Goal: Task Accomplishment & Management: Manage account settings

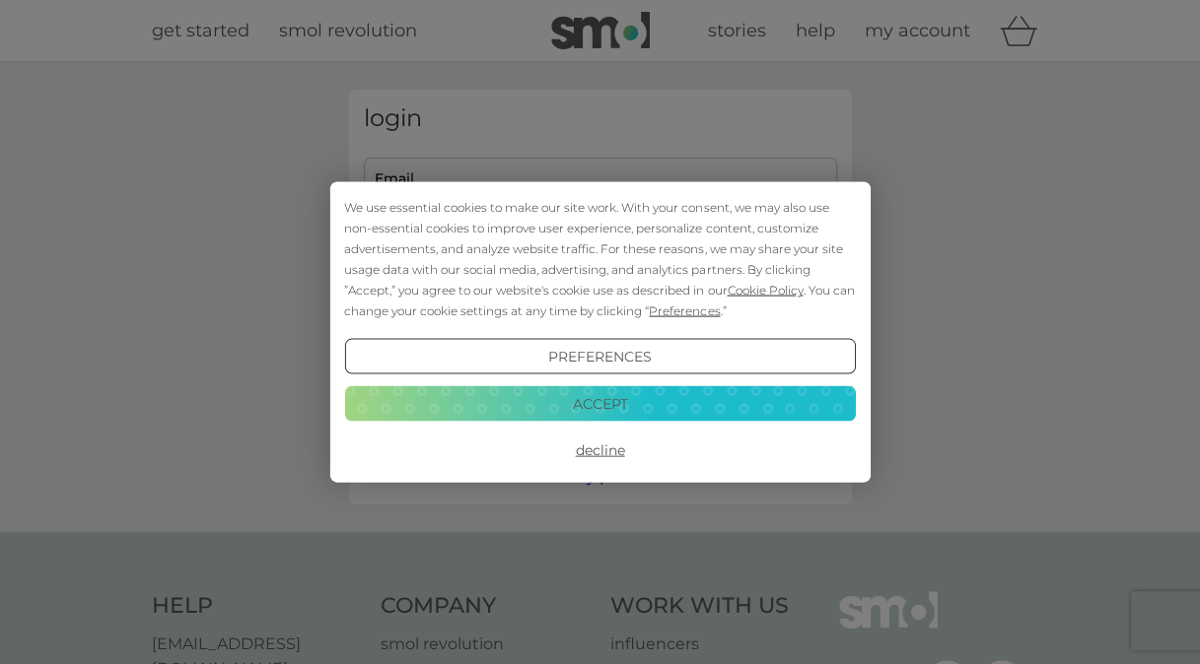
click at [612, 399] on button "Accept" at bounding box center [599, 402] width 511 height 35
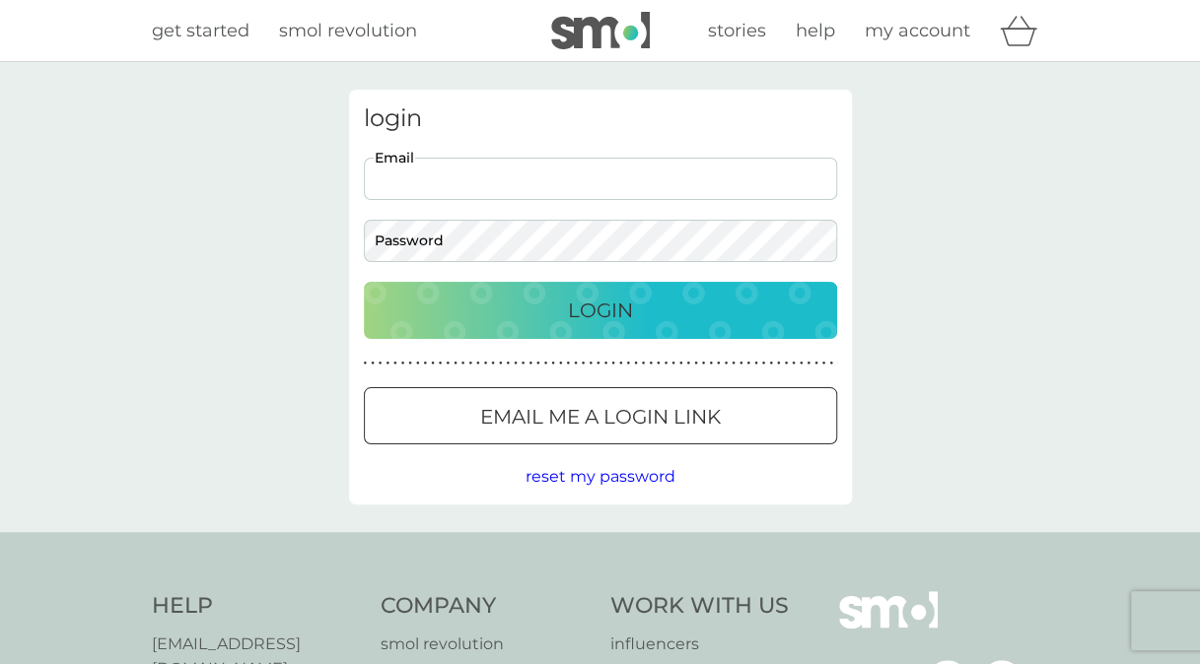
click at [569, 158] on input "Email" at bounding box center [600, 179] width 473 height 42
type input "ae.palmer@hotmail.co.uk"
click at [364, 282] on button "Login" at bounding box center [600, 310] width 473 height 57
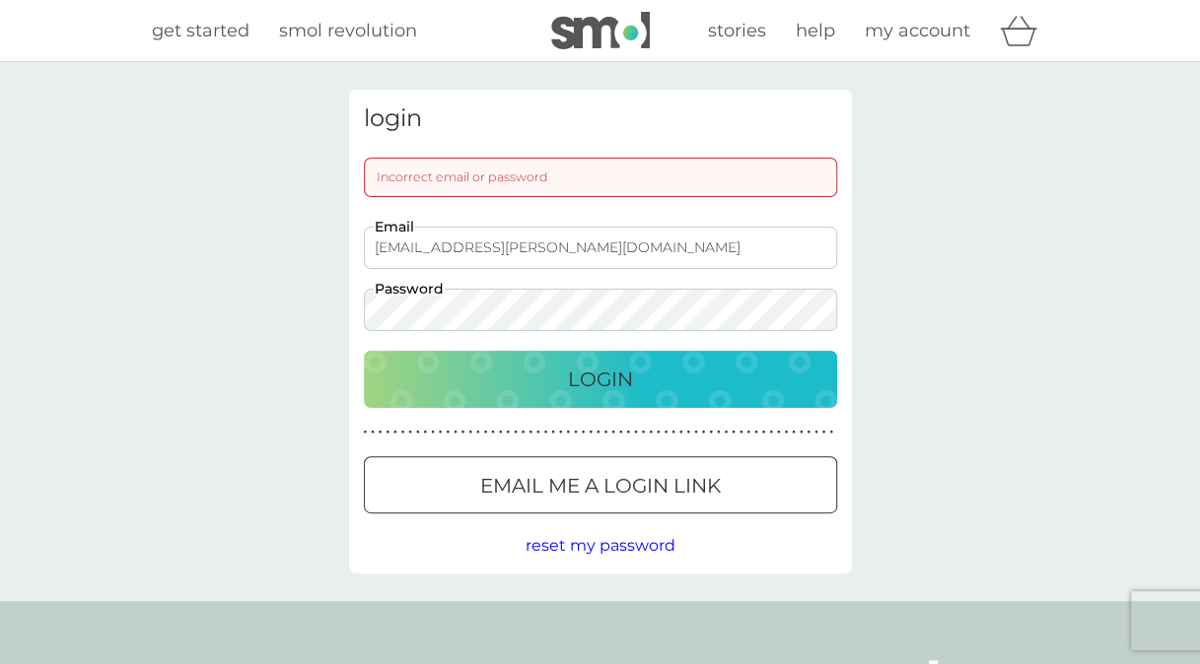
click at [663, 395] on button "Login" at bounding box center [600, 379] width 473 height 57
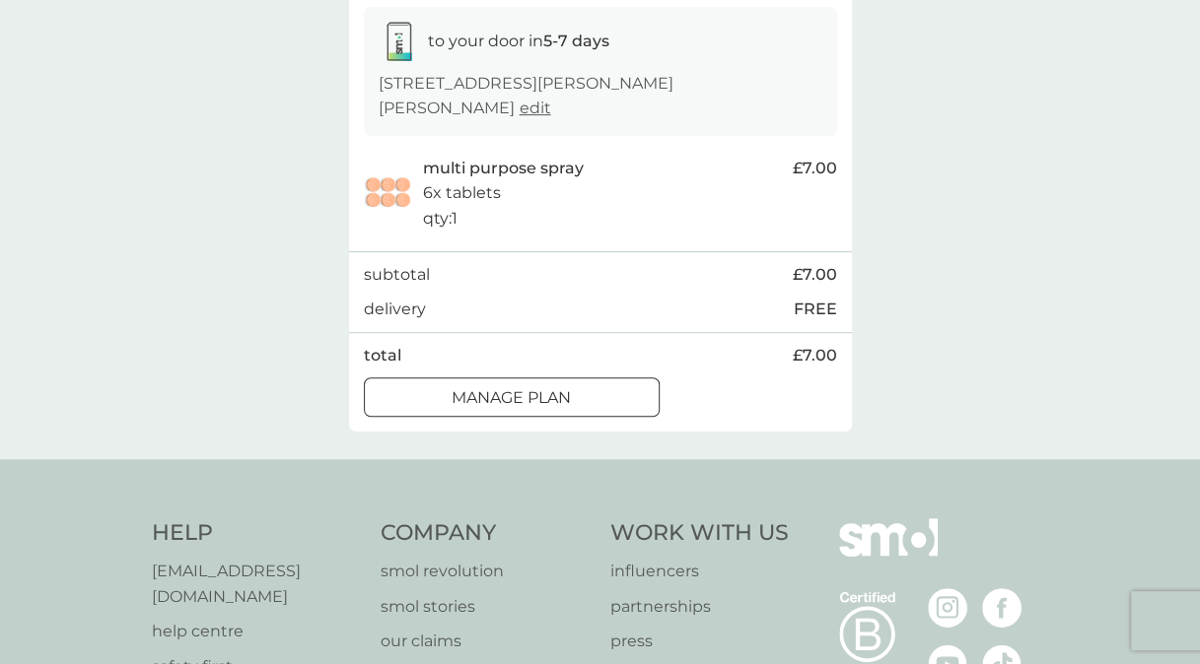
scroll to position [329, 0]
click at [492, 389] on div at bounding box center [511, 399] width 71 height 21
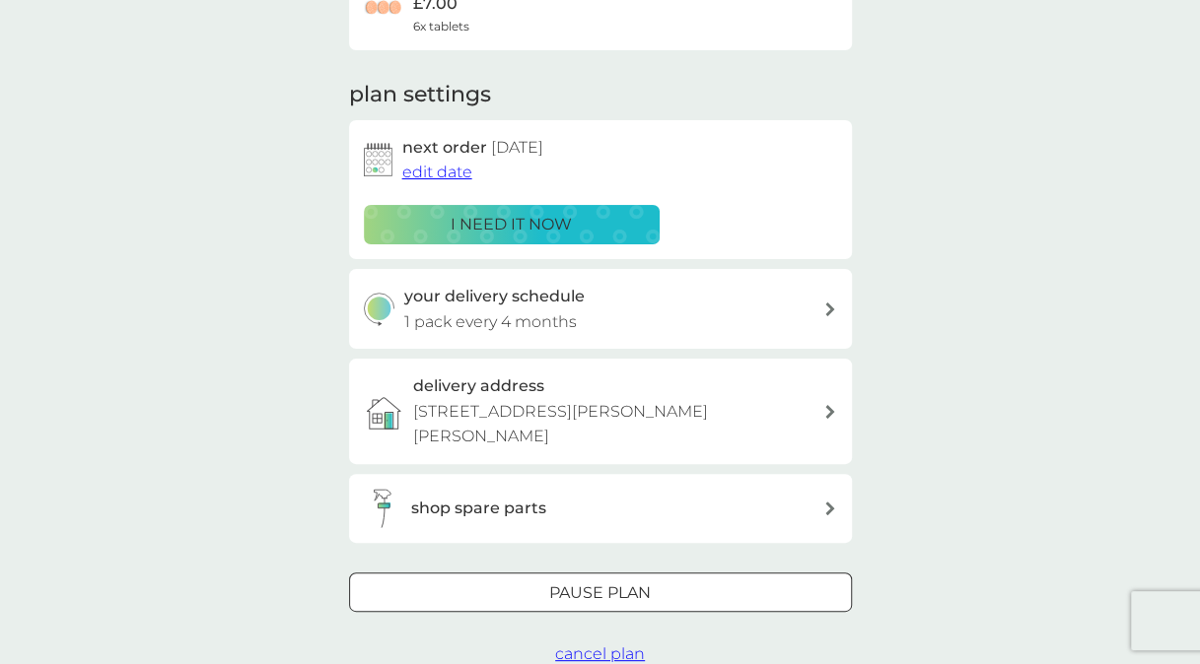
scroll to position [209, 0]
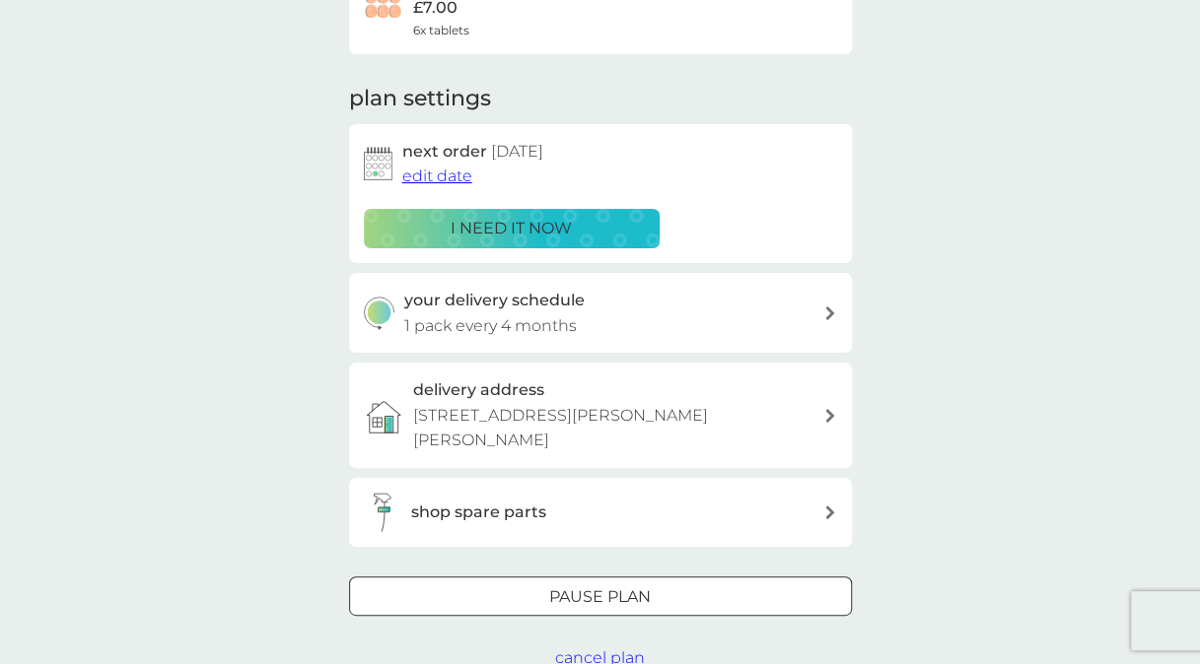
click at [802, 310] on div "your delivery schedule 1 pack every 4 months" at bounding box center [613, 313] width 419 height 50
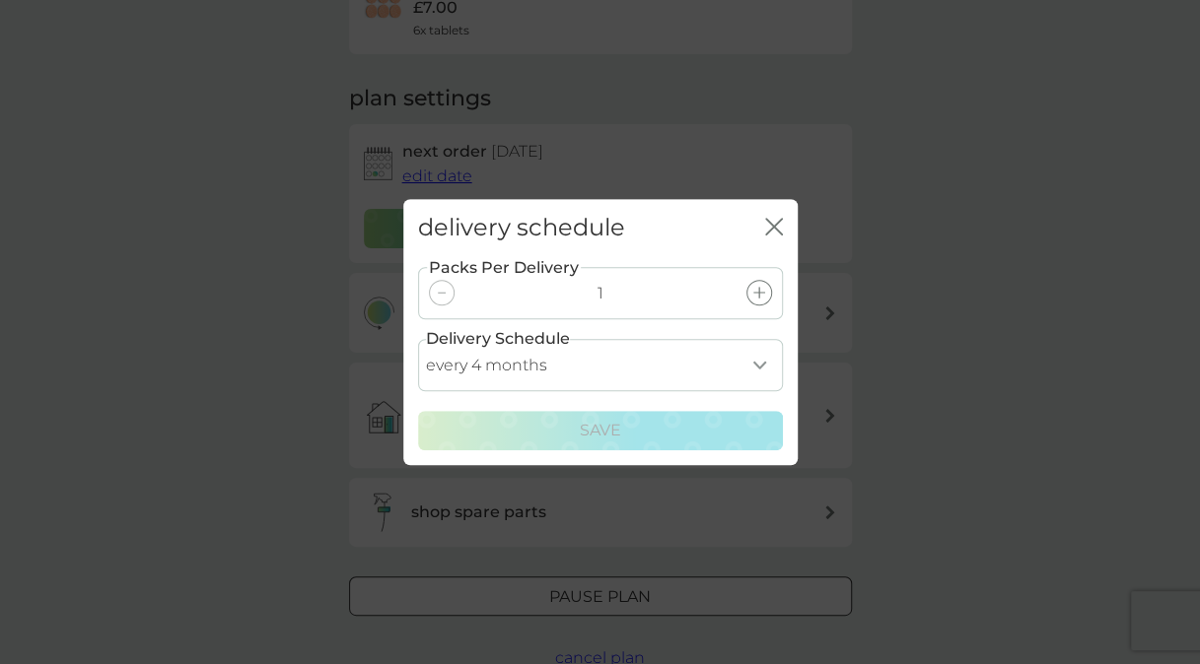
click at [759, 360] on select "every 1 month every 2 months every 3 months every 4 months every 5 months every…" at bounding box center [600, 365] width 365 height 52
select select "6"
click at [418, 339] on select "every 1 month every 2 months every 3 months every 4 months every 5 months every…" at bounding box center [600, 365] width 365 height 52
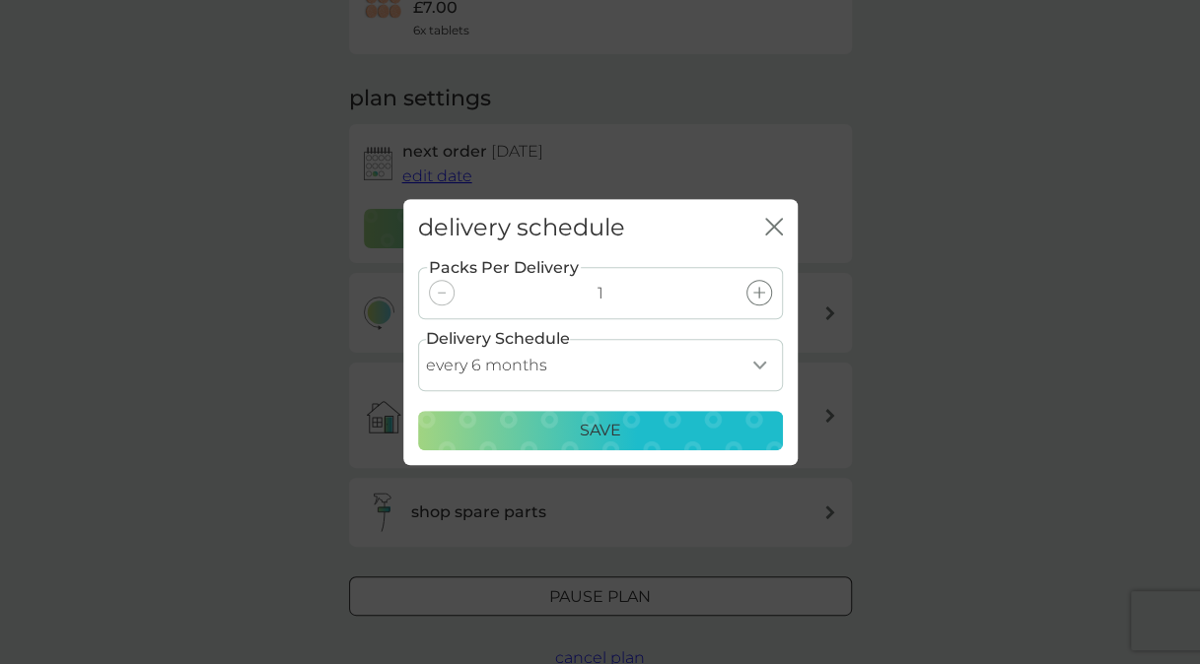
click at [597, 430] on p "Save" at bounding box center [600, 431] width 41 height 26
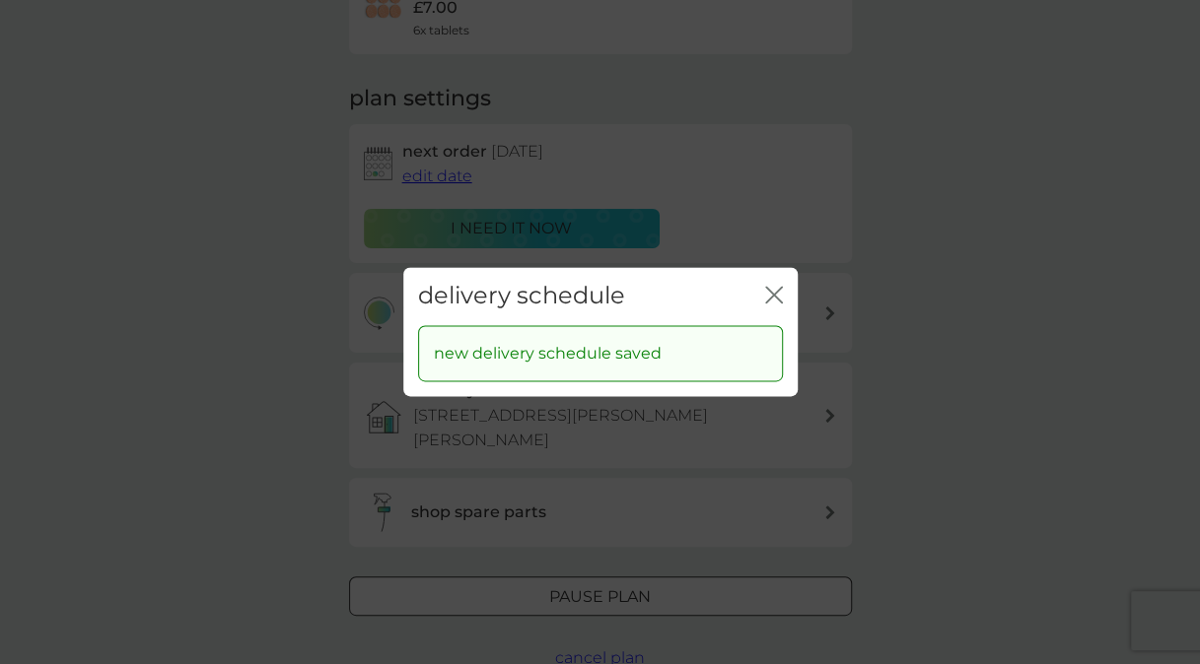
click at [769, 302] on icon "close" at bounding box center [774, 295] width 18 height 18
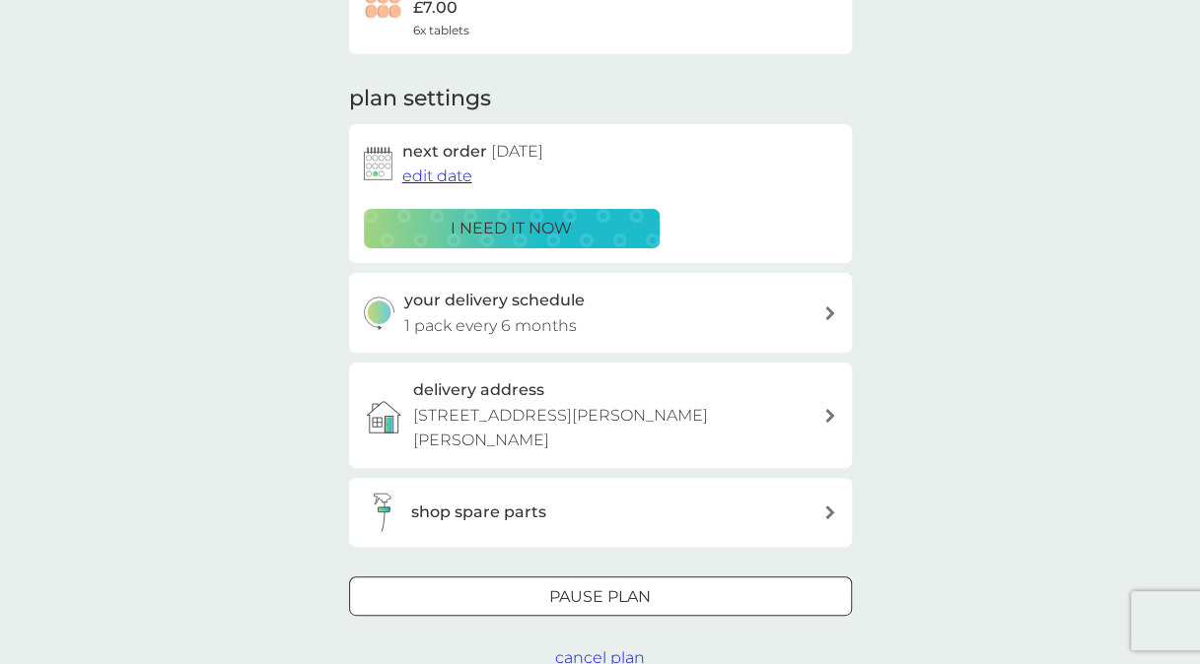
click at [430, 178] on span "edit date" at bounding box center [437, 176] width 70 height 19
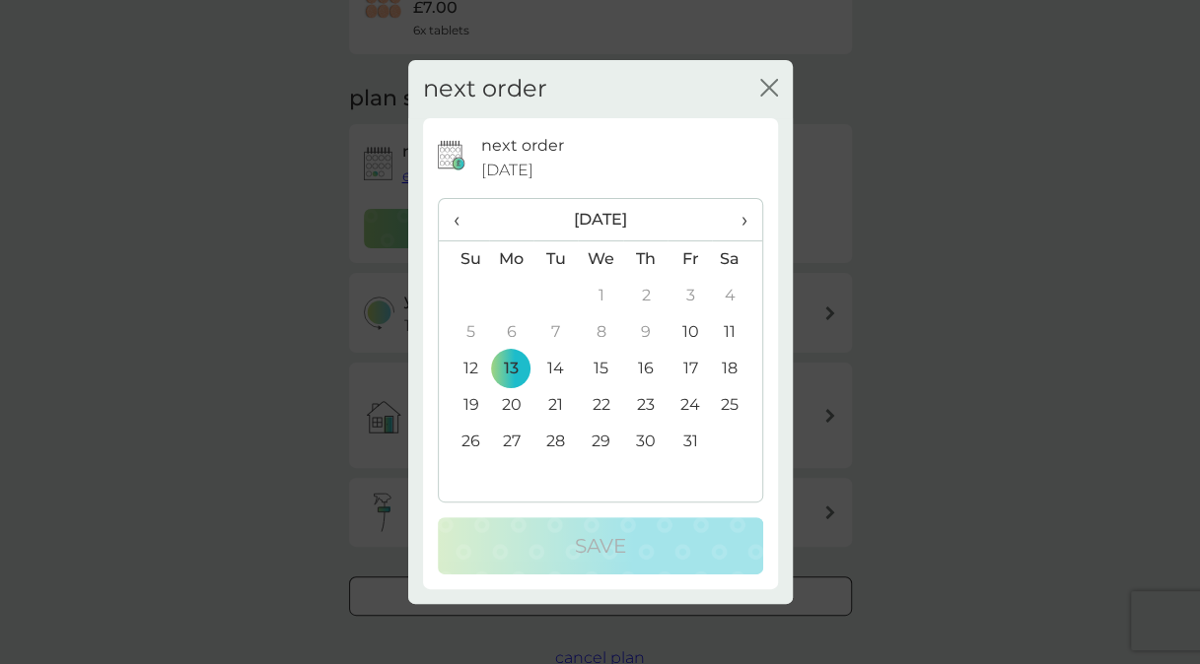
click at [746, 224] on span "›" at bounding box center [737, 219] width 20 height 41
click at [752, 218] on th "›" at bounding box center [736, 220] width 49 height 42
click at [505, 335] on td "5" at bounding box center [511, 332] width 45 height 36
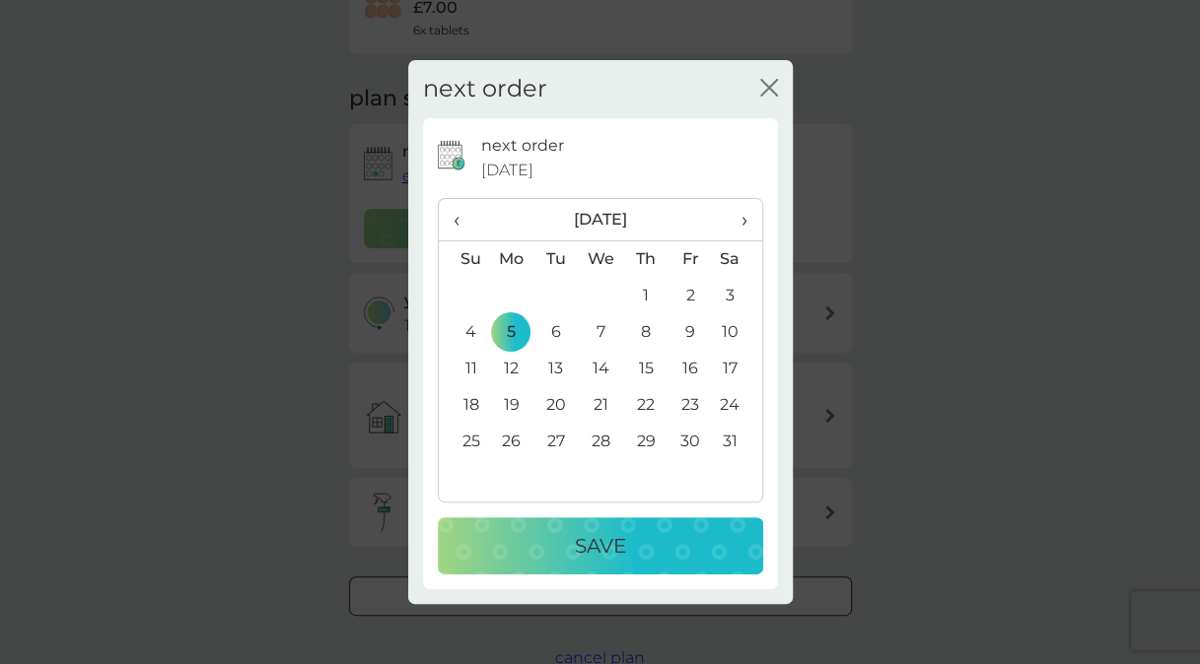
click at [592, 546] on p "Save" at bounding box center [600, 546] width 51 height 32
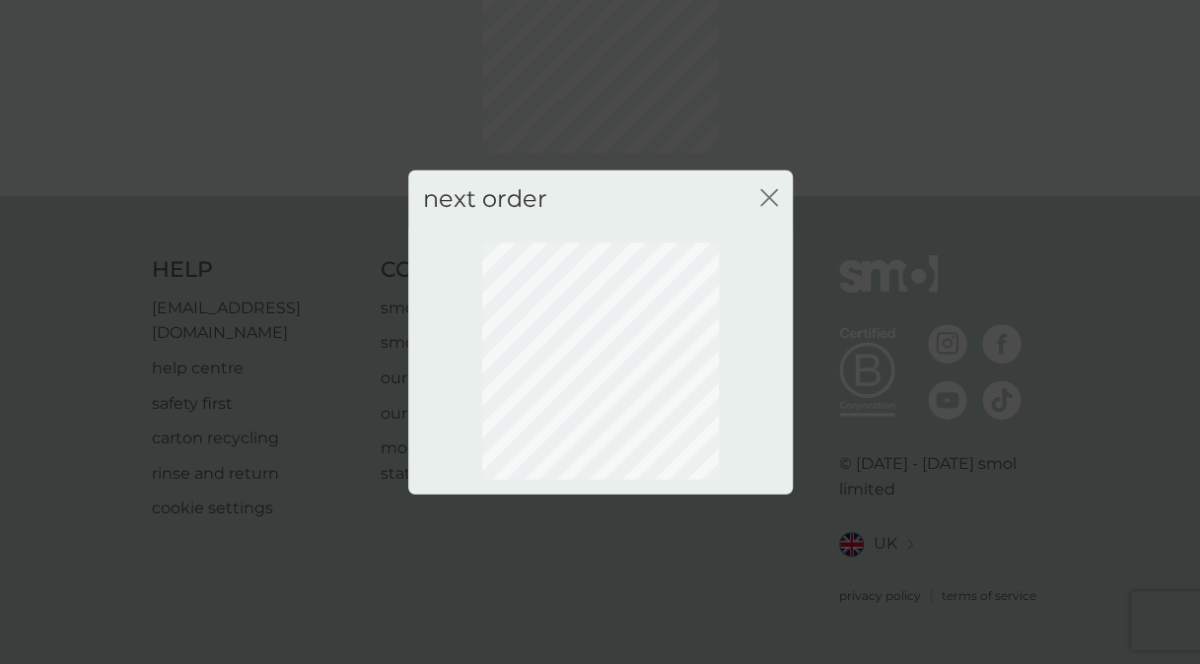
scroll to position [162, 0]
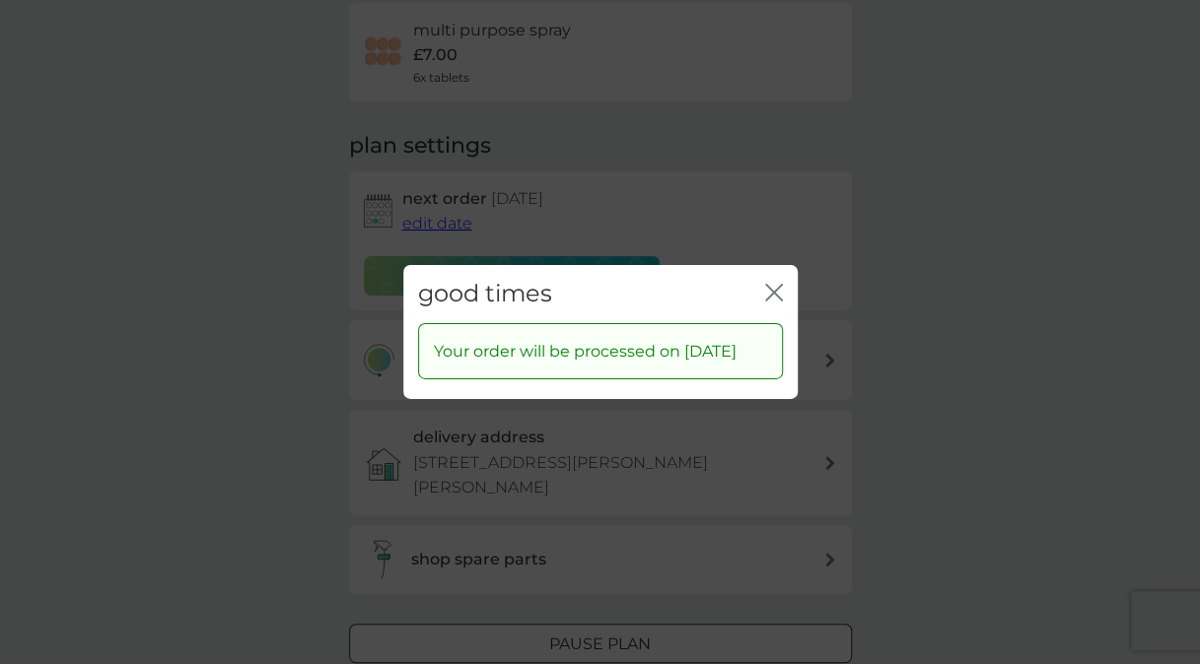
click at [767, 285] on icon "close" at bounding box center [770, 293] width 8 height 16
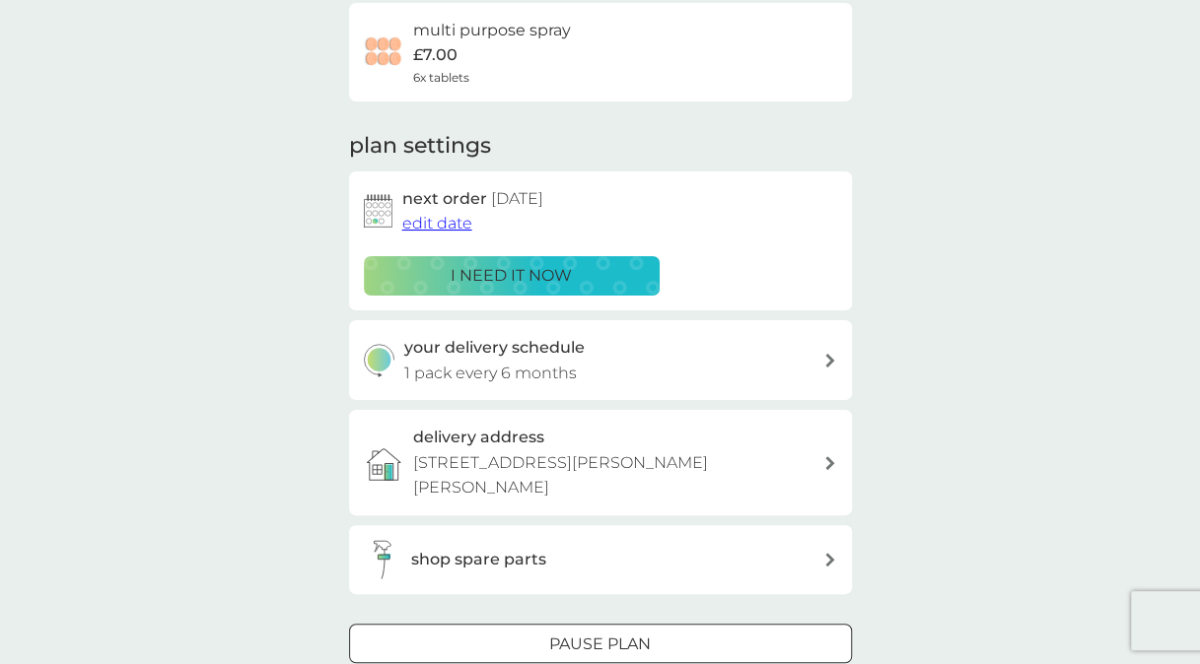
scroll to position [0, 0]
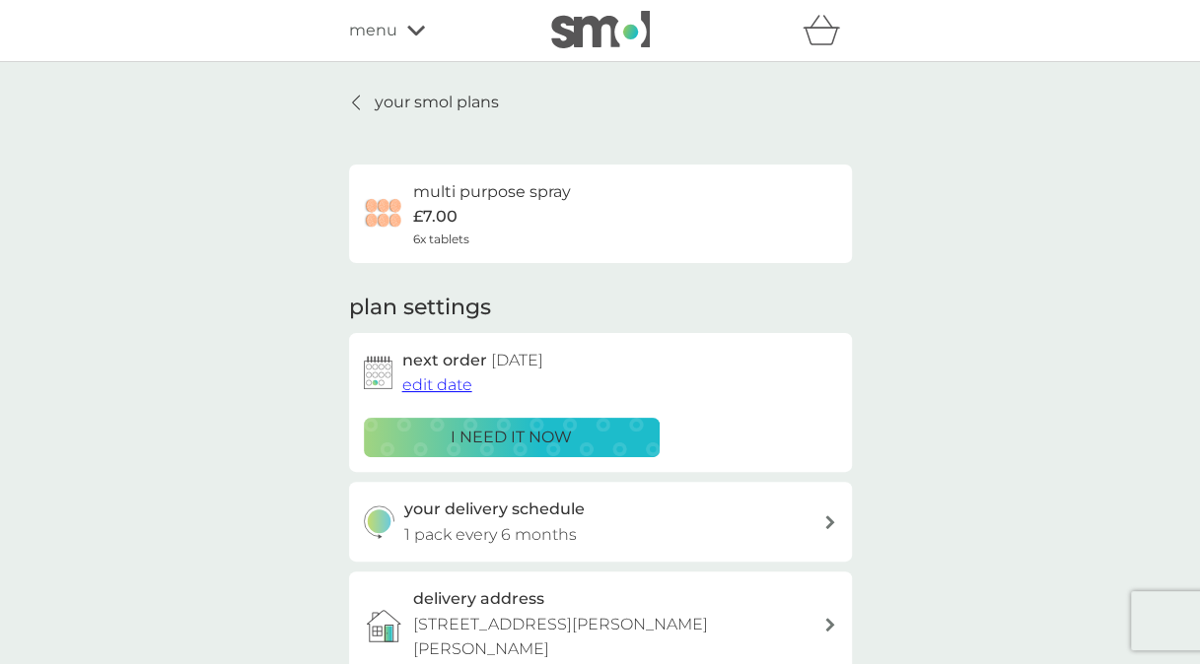
click at [402, 104] on p "your smol plans" at bounding box center [437, 103] width 124 height 26
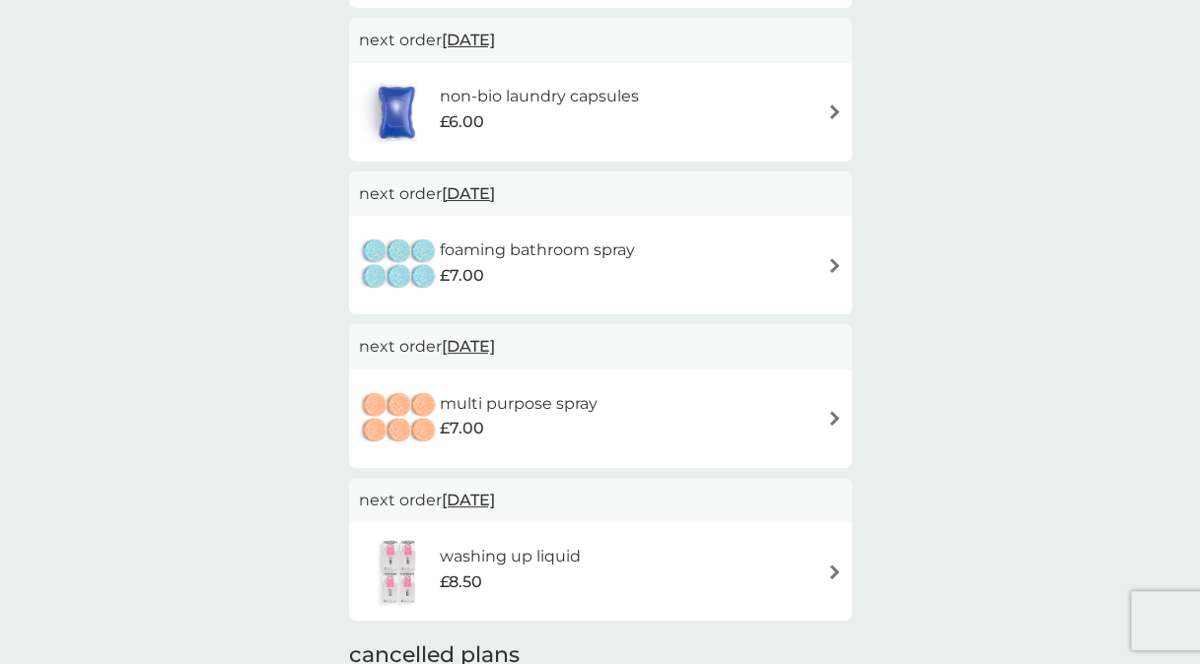
scroll to position [531, 0]
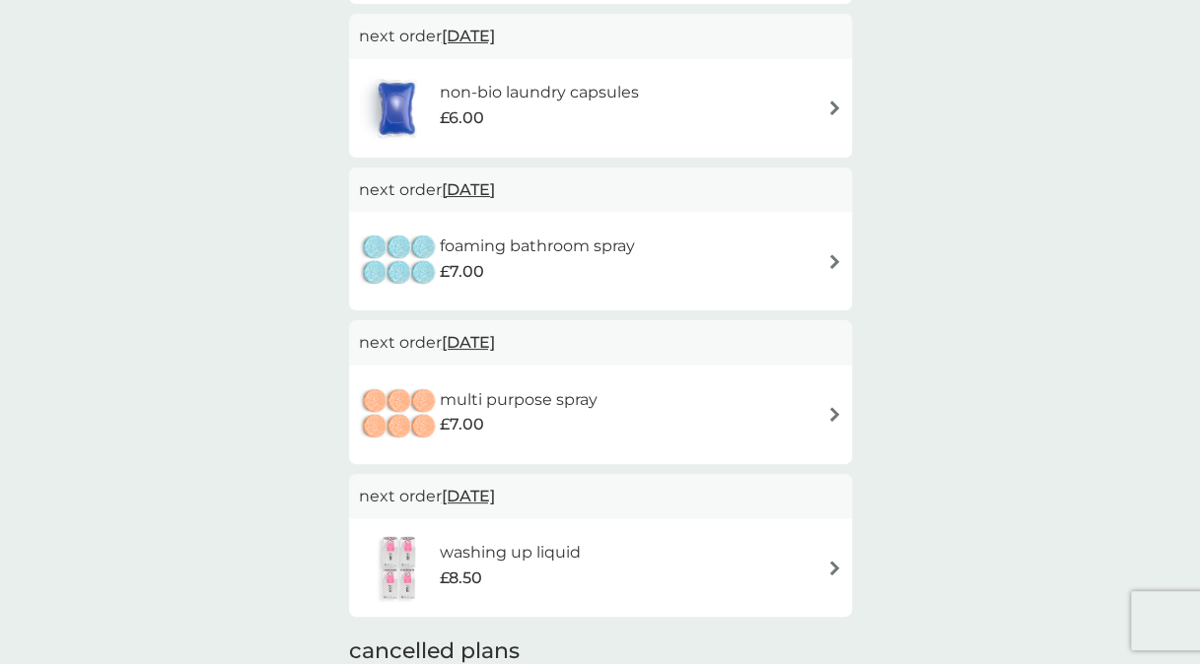
click at [823, 254] on div "foaming bathroom spray £7.00" at bounding box center [600, 261] width 483 height 69
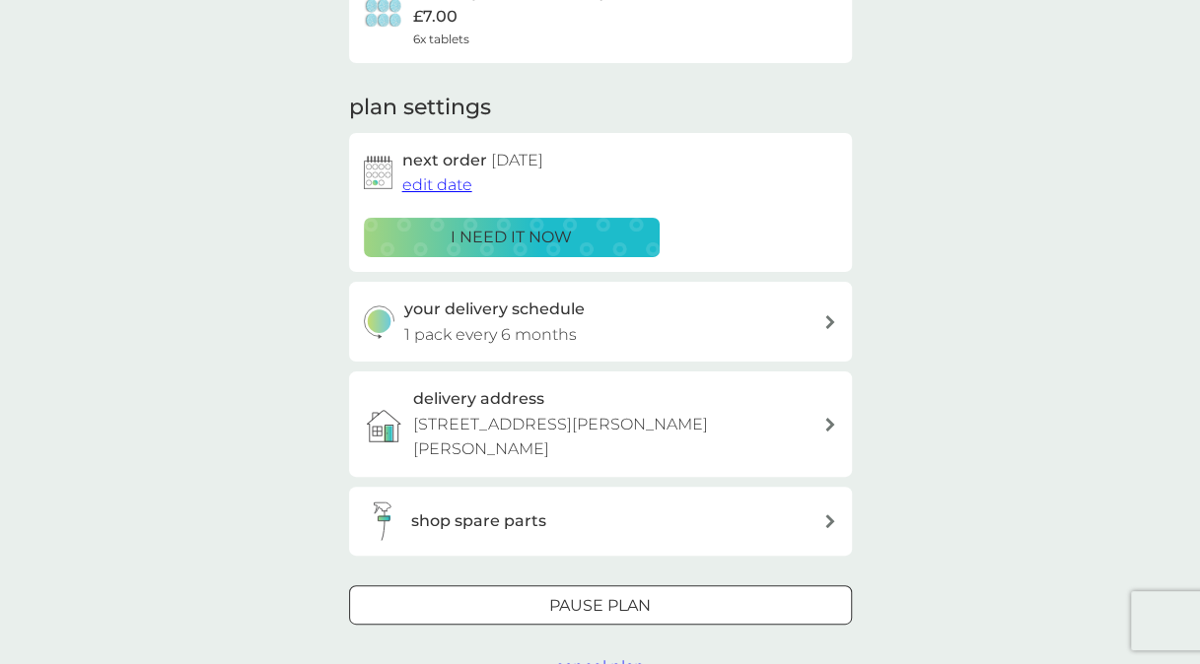
scroll to position [202, 0]
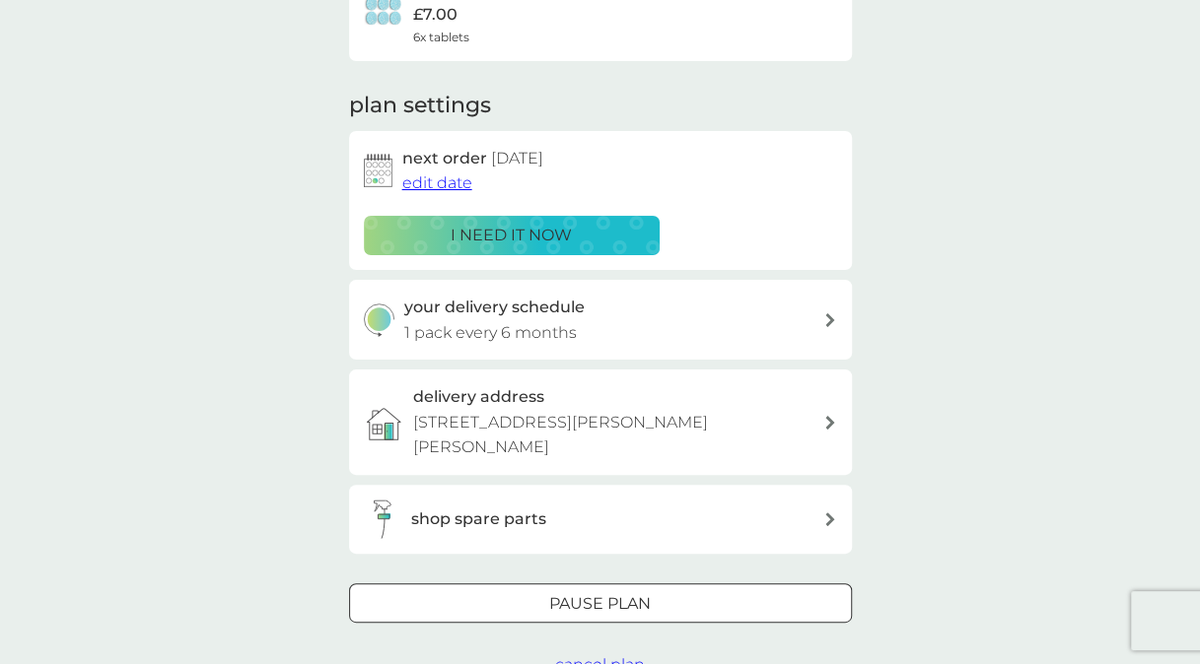
click at [438, 183] on span "edit date" at bounding box center [437, 182] width 70 height 19
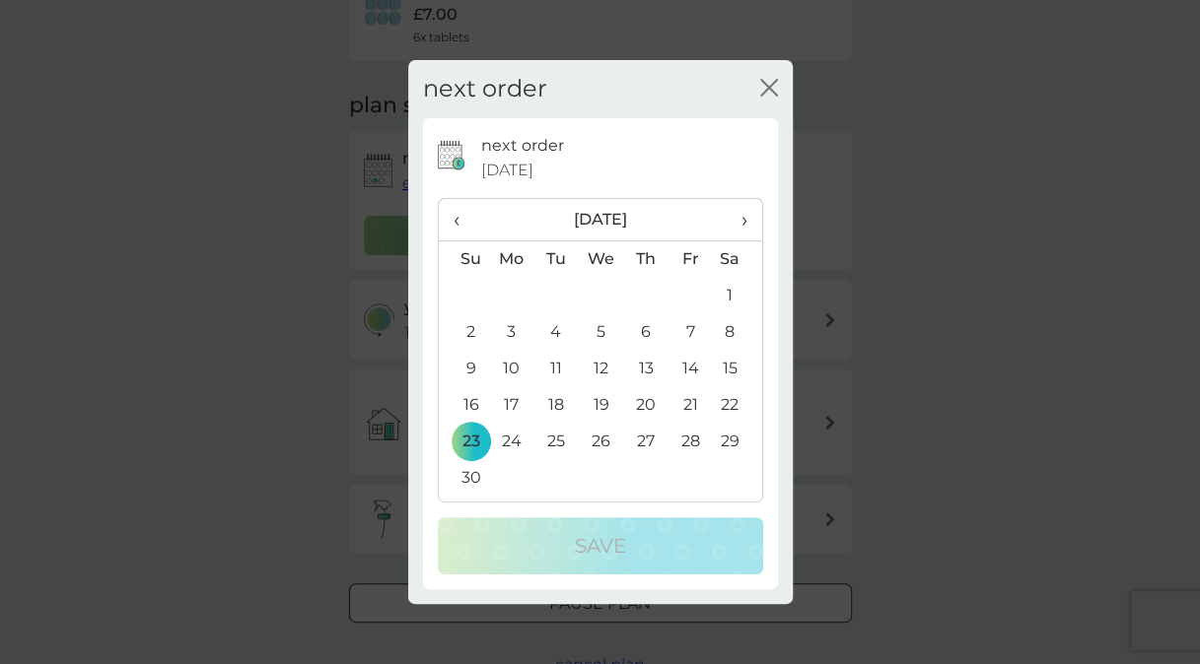
click at [742, 211] on span "›" at bounding box center [737, 219] width 20 height 41
click at [471, 329] on td "4" at bounding box center [464, 332] width 50 height 36
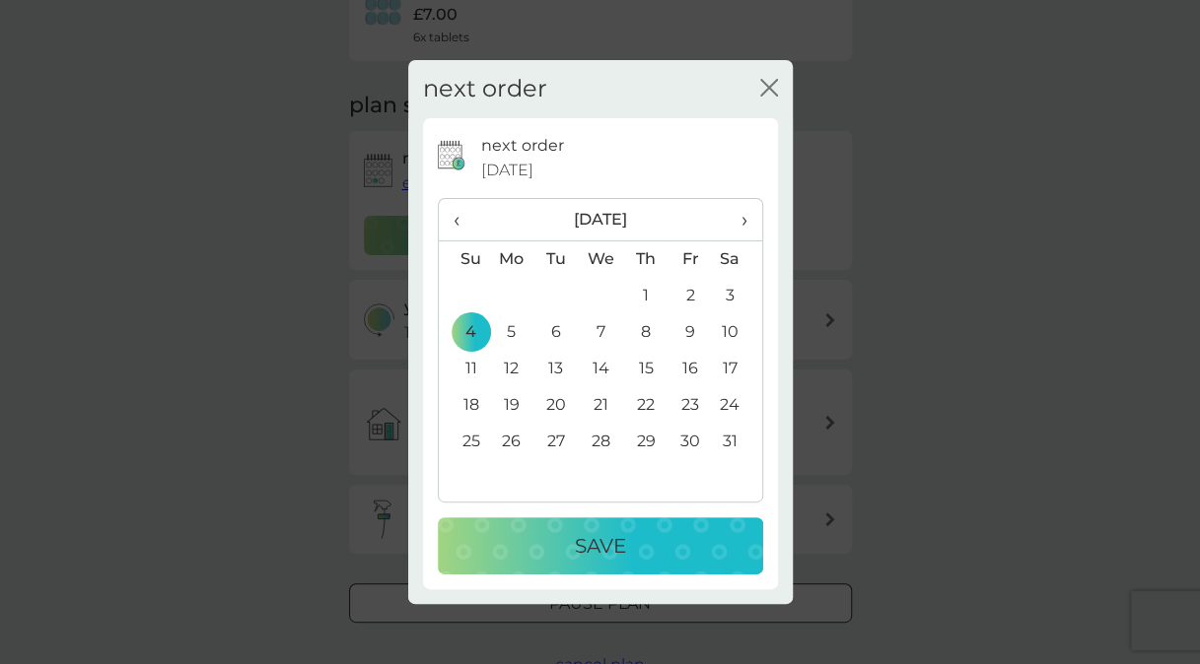
click at [603, 538] on p "Save" at bounding box center [600, 546] width 51 height 32
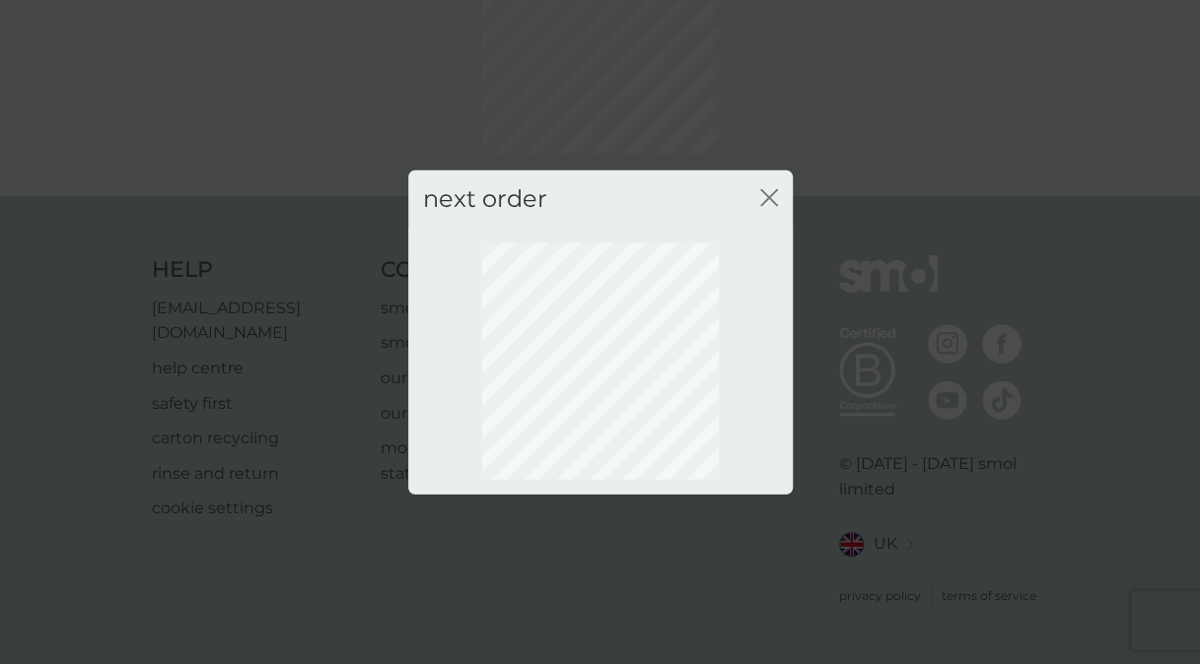
scroll to position [162, 0]
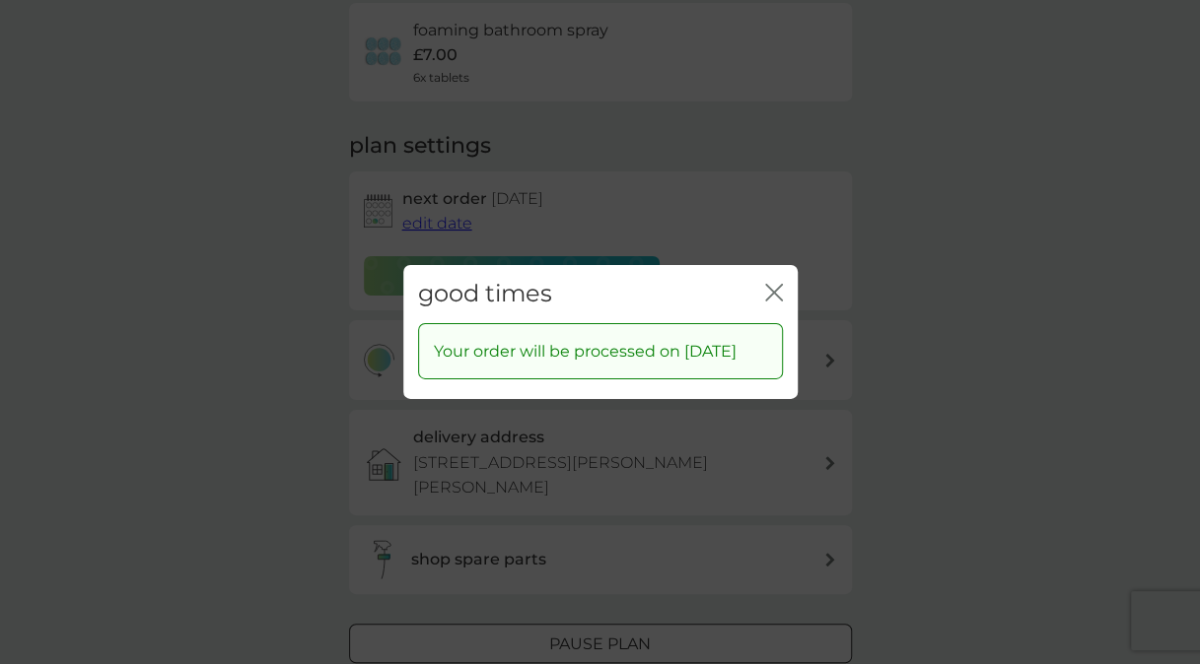
click at [771, 285] on icon "close" at bounding box center [770, 293] width 8 height 16
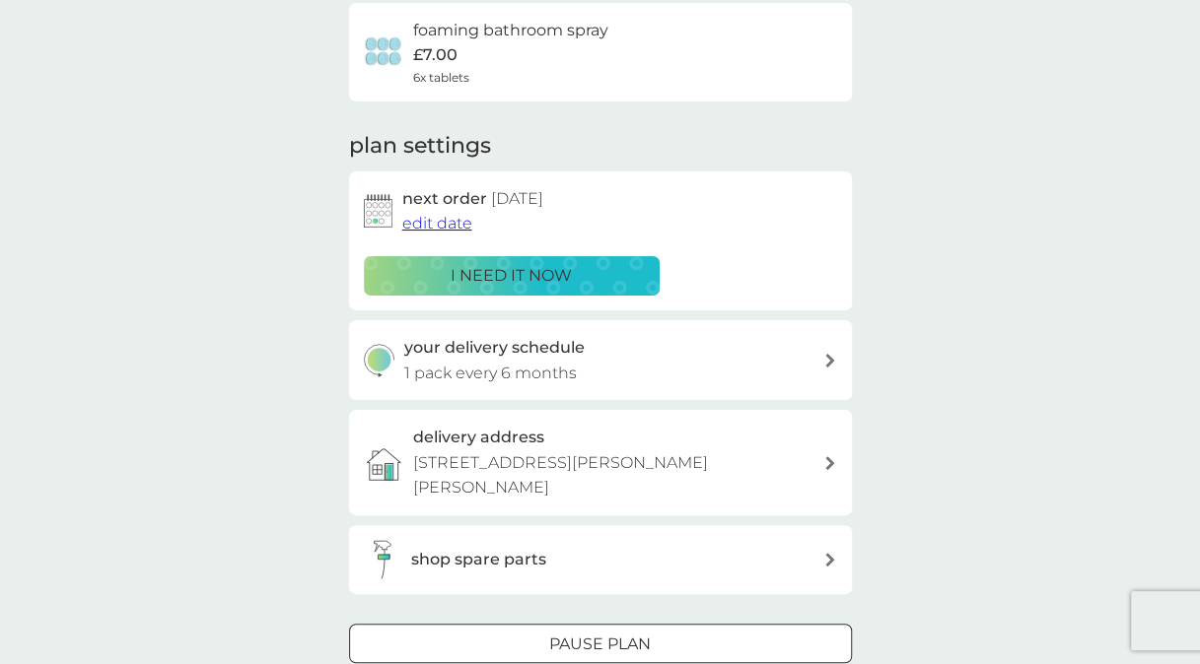
scroll to position [0, 0]
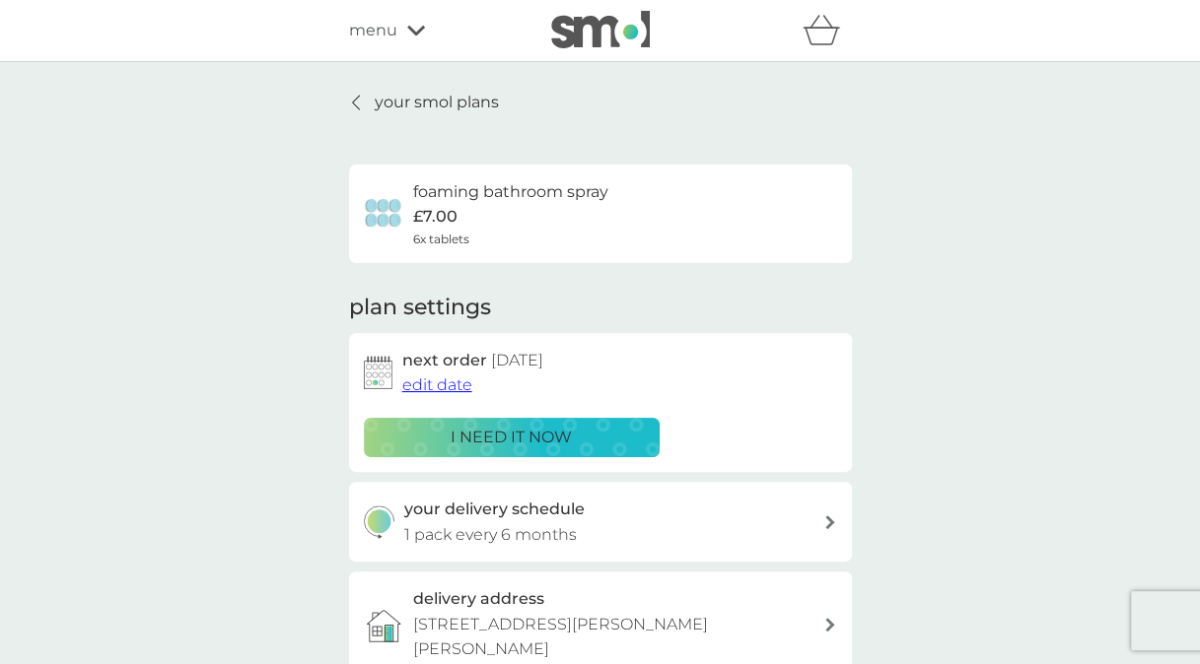
click at [390, 99] on p "your smol plans" at bounding box center [437, 103] width 124 height 26
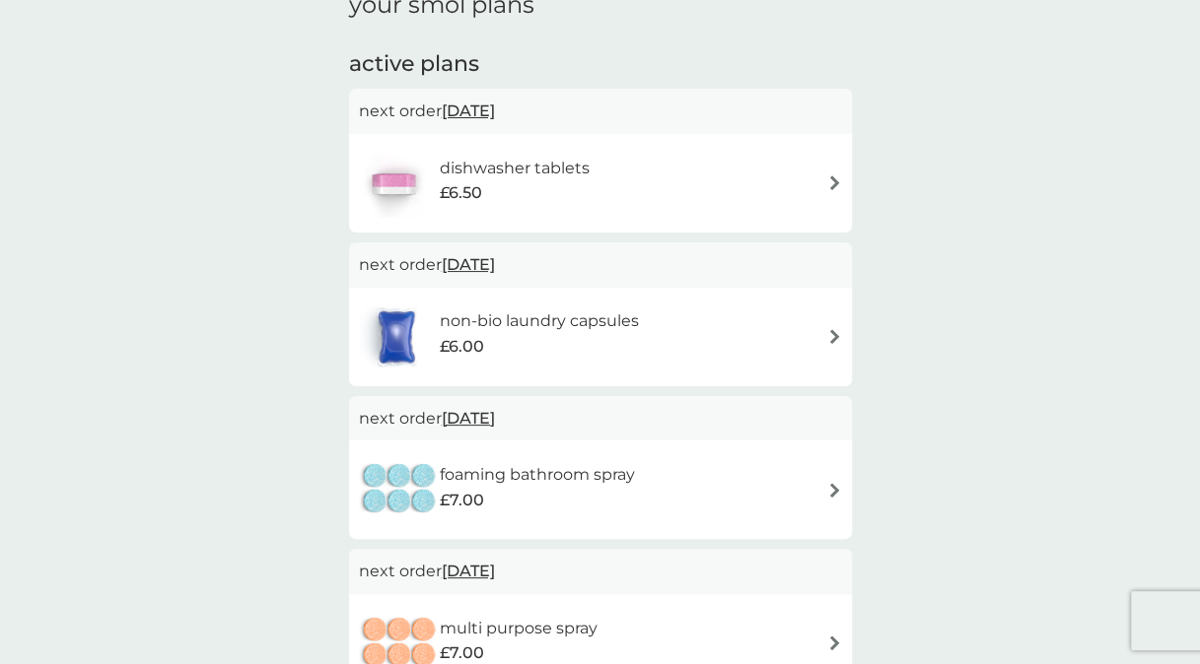
scroll to position [305, 0]
click at [829, 175] on img at bounding box center [834, 180] width 15 height 15
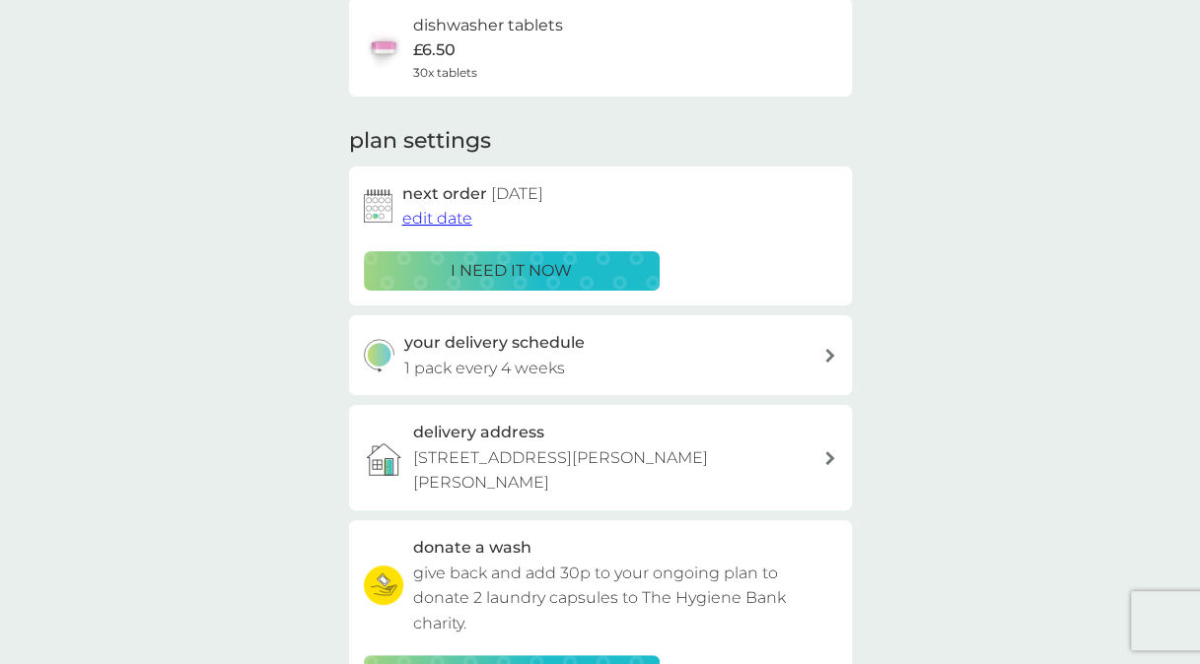
scroll to position [168, 0]
click at [429, 218] on span "edit date" at bounding box center [437, 217] width 70 height 19
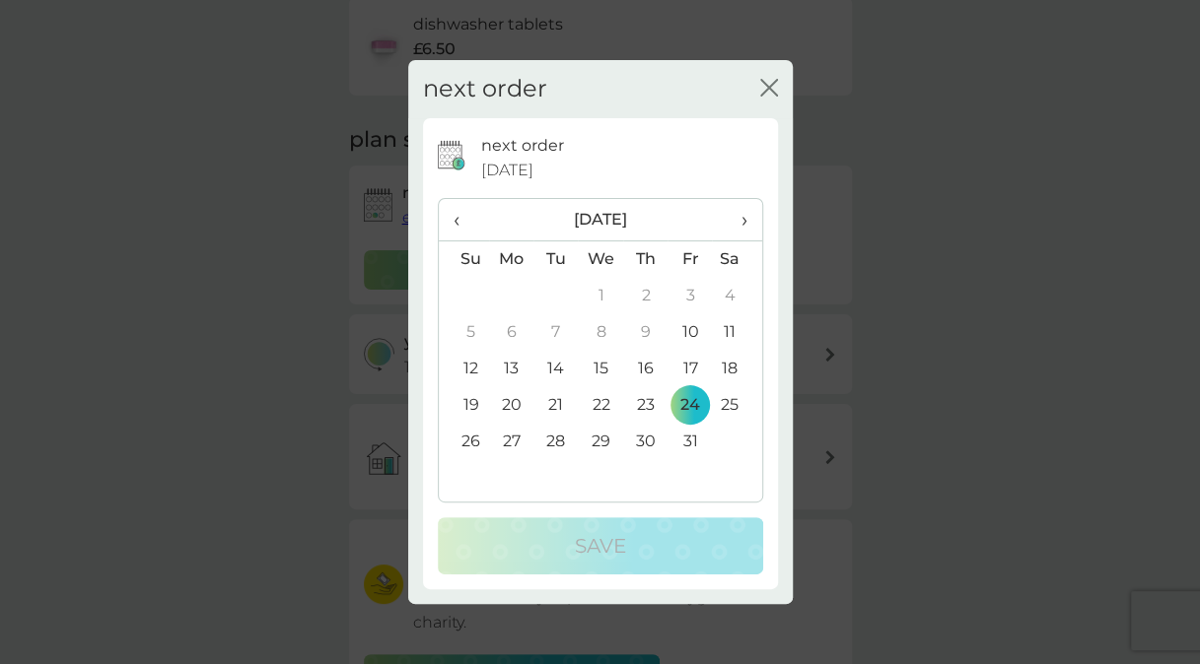
click at [685, 443] on td "31" at bounding box center [689, 442] width 44 height 36
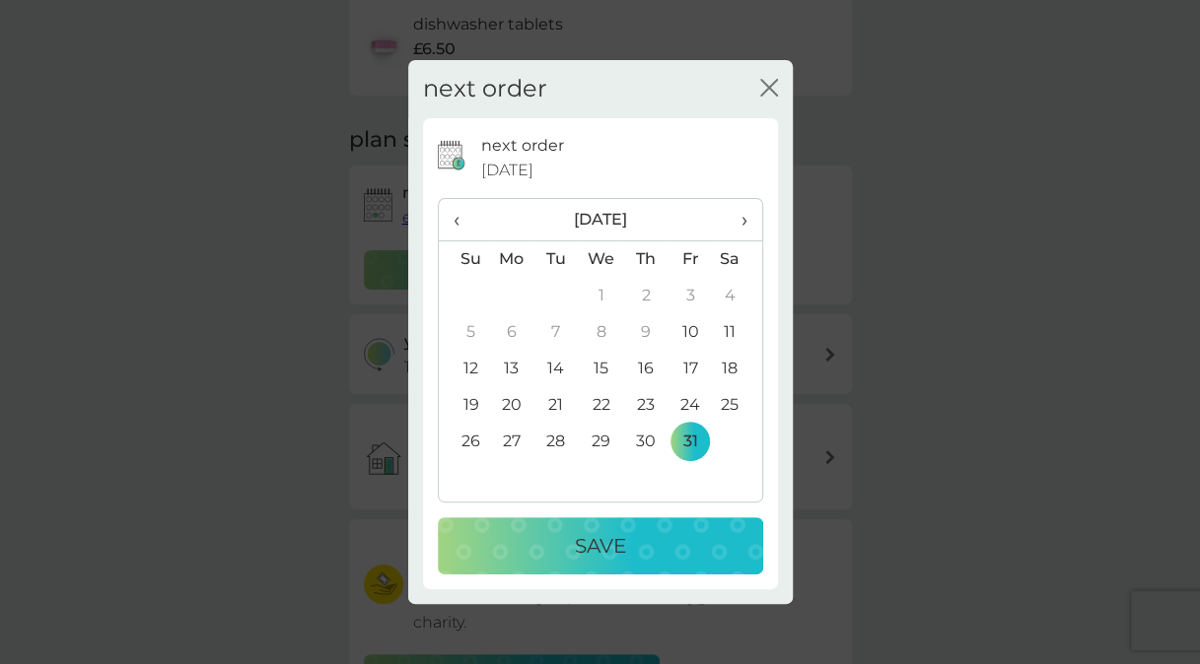
click at [689, 416] on td "24" at bounding box center [689, 405] width 44 height 36
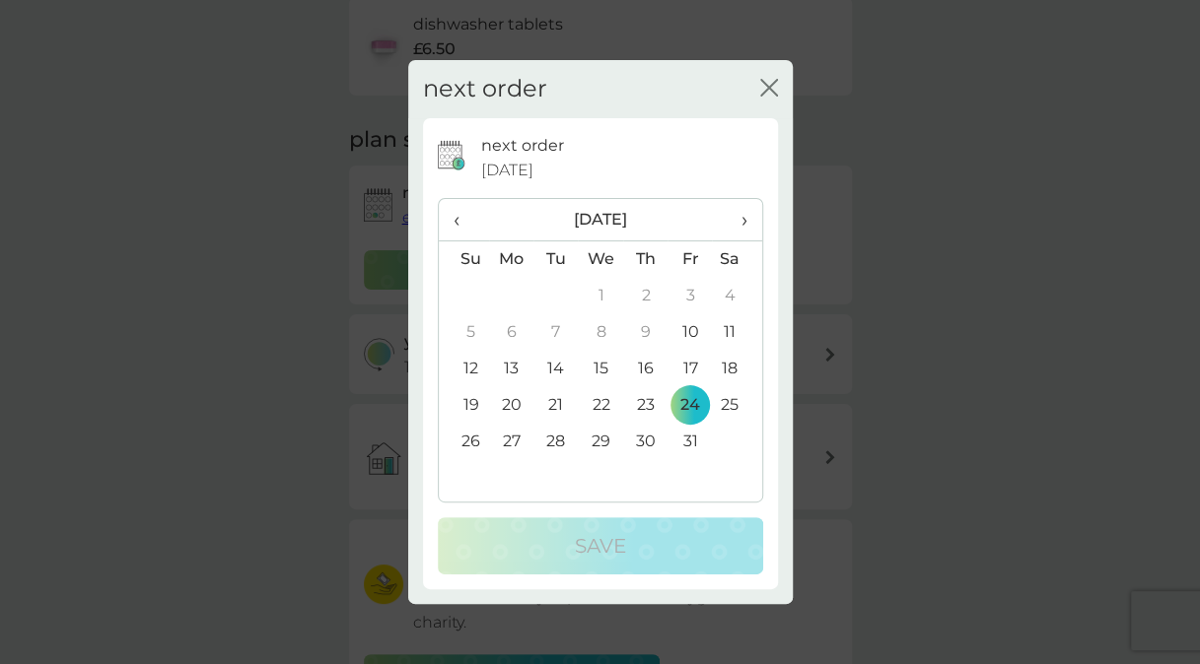
click at [761, 95] on icon "close" at bounding box center [765, 88] width 8 height 16
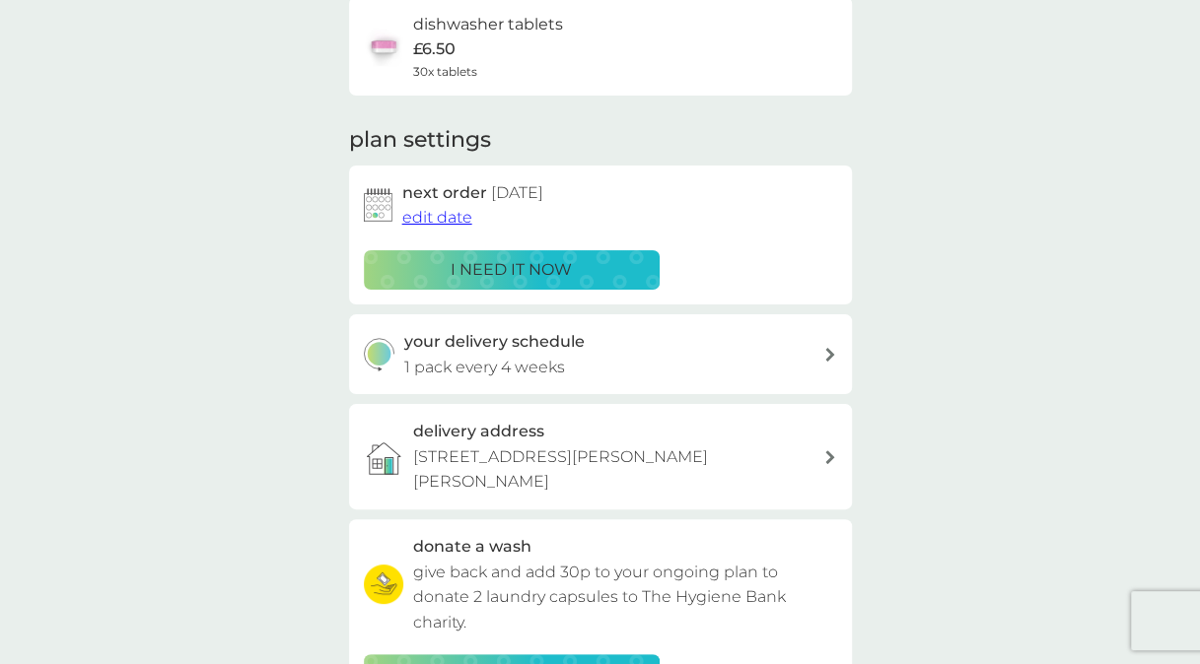
click at [888, 209] on div "your smol plans dishwasher tablets £6.50 30x tablets plan settings next order […" at bounding box center [600, 378] width 1200 height 966
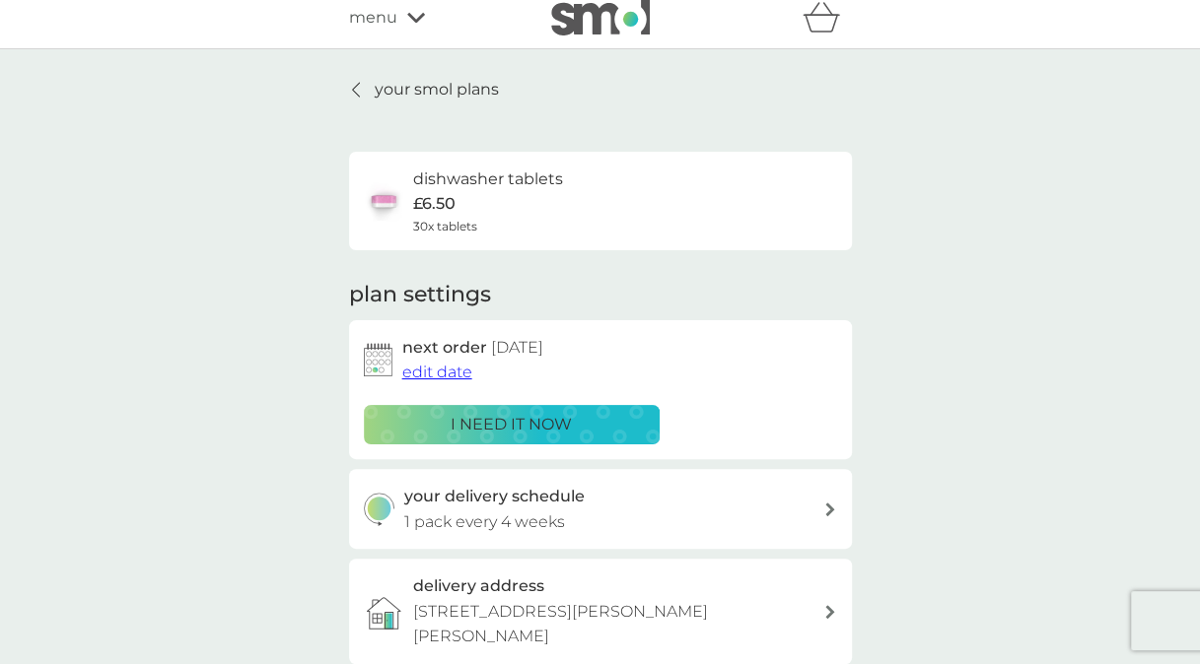
scroll to position [0, 0]
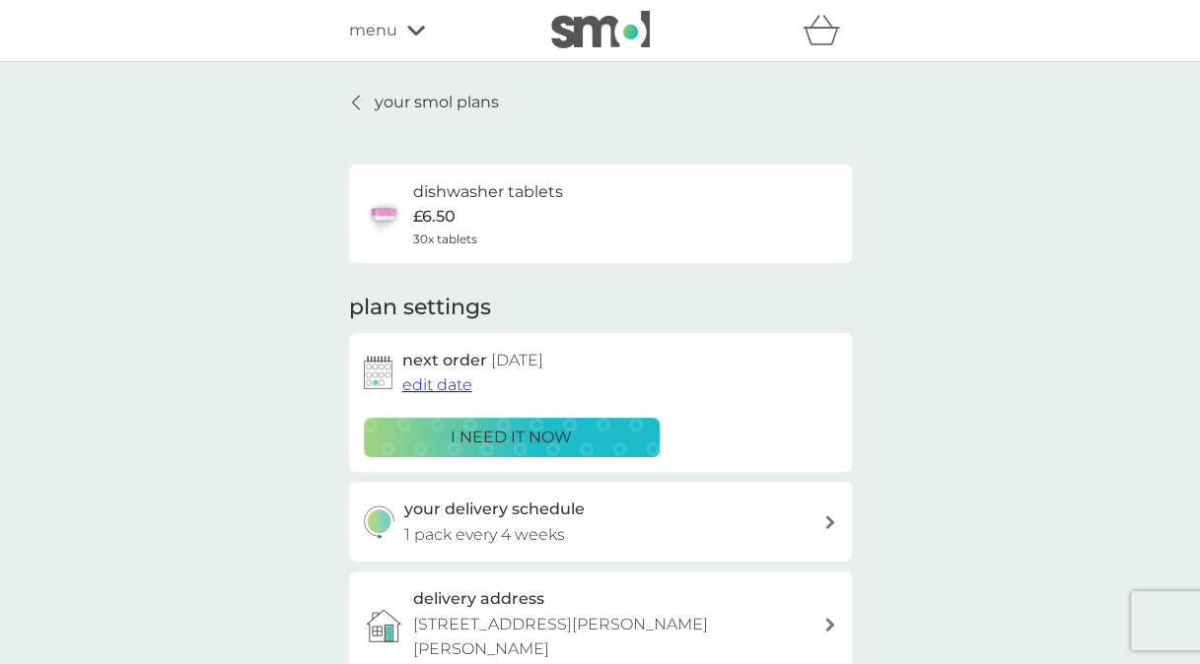
click at [384, 103] on p "your smol plans" at bounding box center [437, 103] width 124 height 26
